Goal: Transaction & Acquisition: Book appointment/travel/reservation

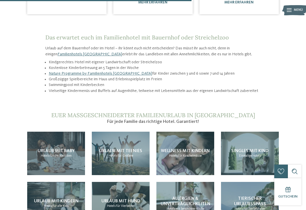
scroll to position [427, 0]
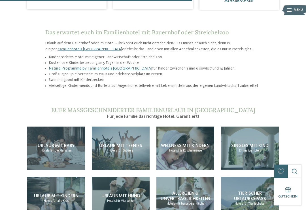
click at [132, 143] on span "Urlaub mit Teenies" at bounding box center [120, 145] width 43 height 5
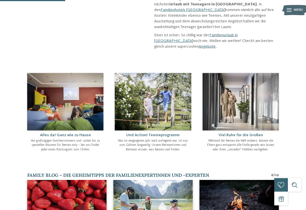
scroll to position [149, 0]
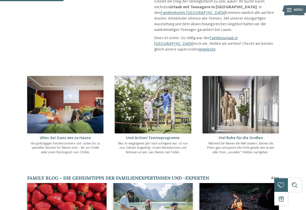
click at [163, 100] on img at bounding box center [153, 104] width 76 height 57
click at [155, 96] on img at bounding box center [153, 104] width 76 height 57
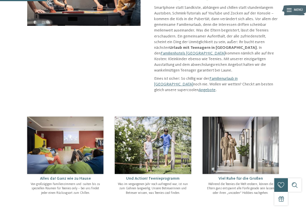
scroll to position [111, 0]
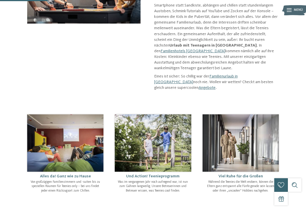
click at [158, 180] on p "Was im vergangenen Jahr noch aufregend war, ist nun zum Gähnen langweilig. Unse…" at bounding box center [153, 186] width 72 height 13
click at [177, 131] on img at bounding box center [153, 142] width 76 height 57
click at [246, 133] on img at bounding box center [241, 142] width 76 height 57
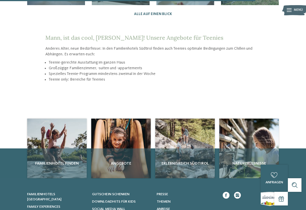
scroll to position [629, 0]
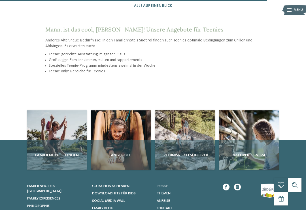
click at [60, 140] on div "Familienhotel finden" at bounding box center [57, 155] width 60 height 30
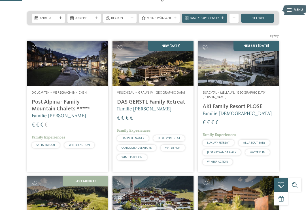
scroll to position [106, 0]
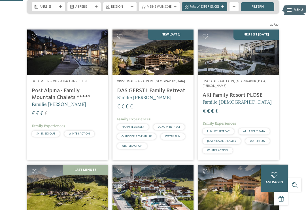
click at [71, 72] on img at bounding box center [67, 51] width 81 height 45
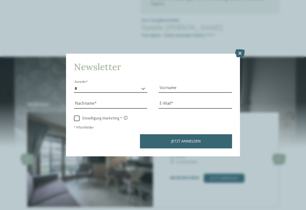
scroll to position [414, 0]
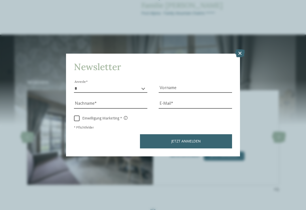
click at [239, 49] on icon at bounding box center [240, 53] width 10 height 8
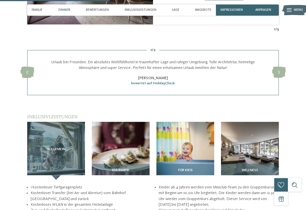
scroll to position [574, 0]
click at [252, 137] on img at bounding box center [250, 151] width 58 height 58
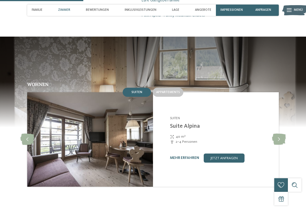
scroll to position [412, 0]
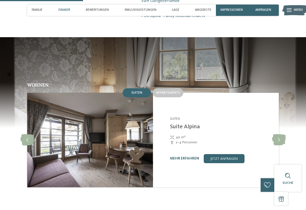
click at [184, 156] on link "mehr erfahren" at bounding box center [184, 158] width 29 height 4
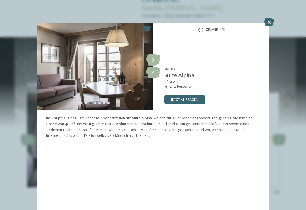
click at [270, 24] on icon at bounding box center [269, 22] width 10 height 8
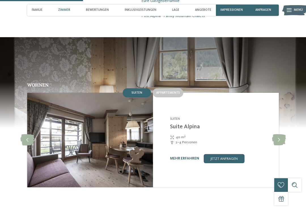
click at [169, 91] on span "Appartements" at bounding box center [168, 92] width 24 height 3
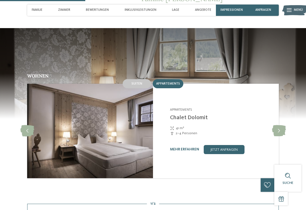
scroll to position [414, 0]
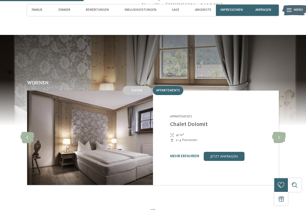
click at [279, 132] on icon at bounding box center [279, 137] width 14 height 11
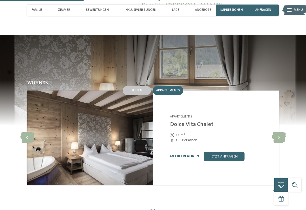
click at [186, 154] on link "mehr erfahren" at bounding box center [184, 156] width 29 height 4
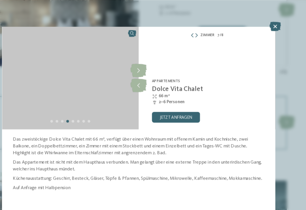
scroll to position [542, 0]
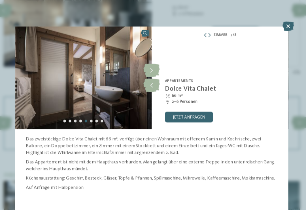
click at [264, 23] on icon at bounding box center [269, 22] width 10 height 8
